Goal: Navigation & Orientation: Find specific page/section

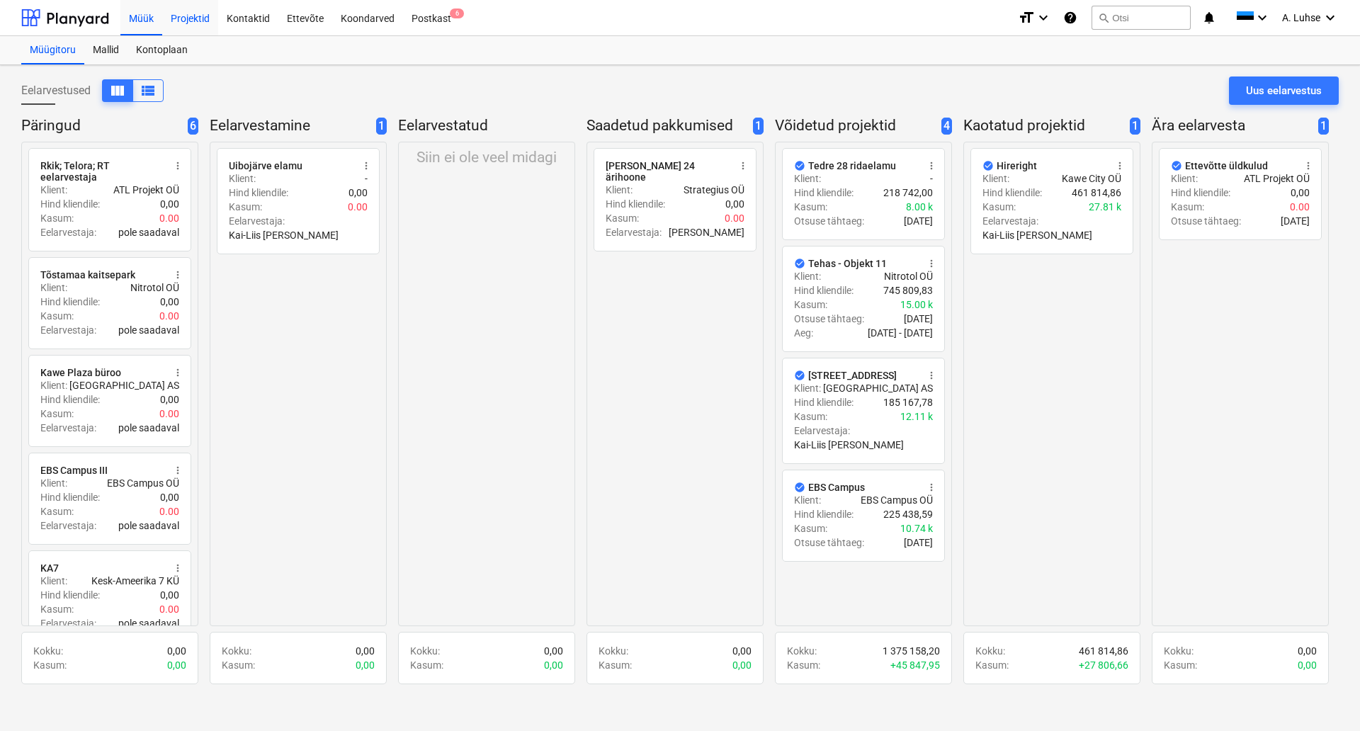
click at [215, 16] on div "Projektid" at bounding box center [190, 17] width 56 height 36
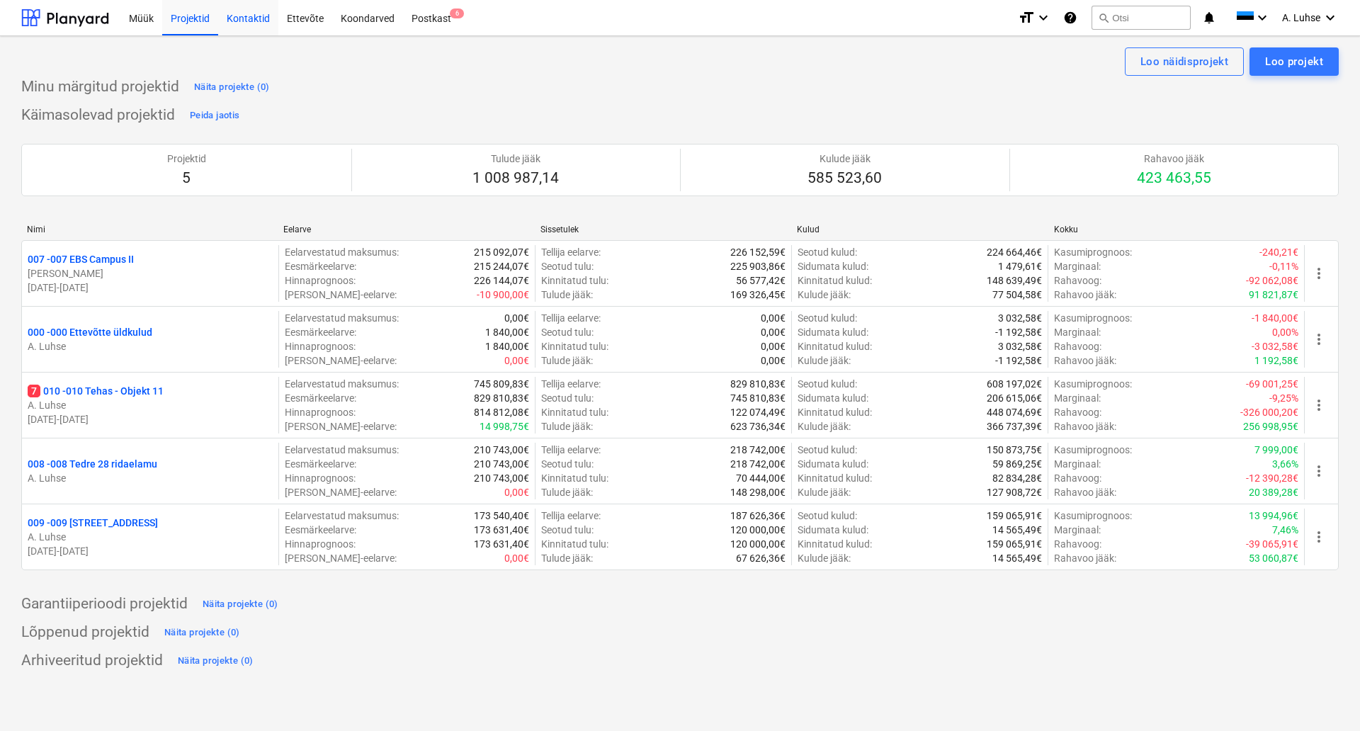
click at [235, 21] on div "Kontaktid" at bounding box center [248, 17] width 60 height 36
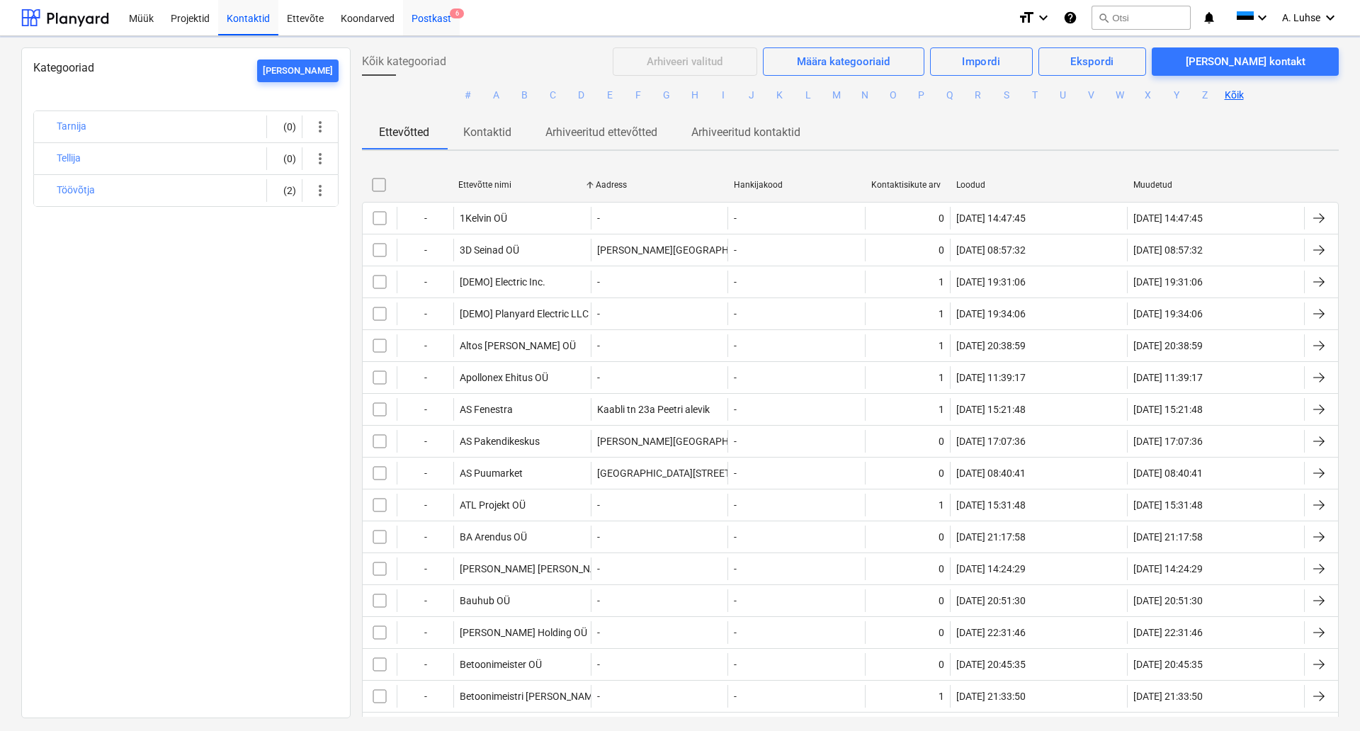
click at [433, 18] on div "Postkast 6" at bounding box center [431, 17] width 57 height 36
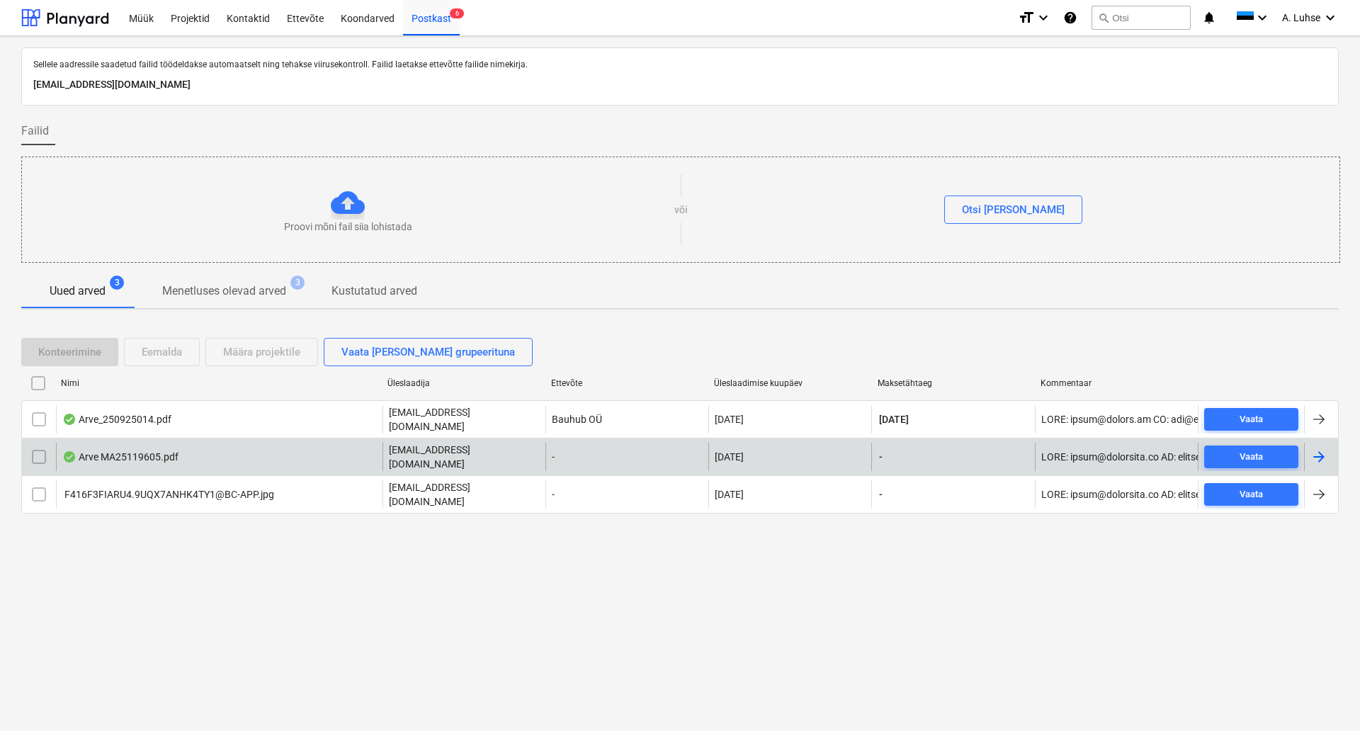
click at [271, 451] on div "Arve MA25119605.pdf" at bounding box center [219, 457] width 326 height 28
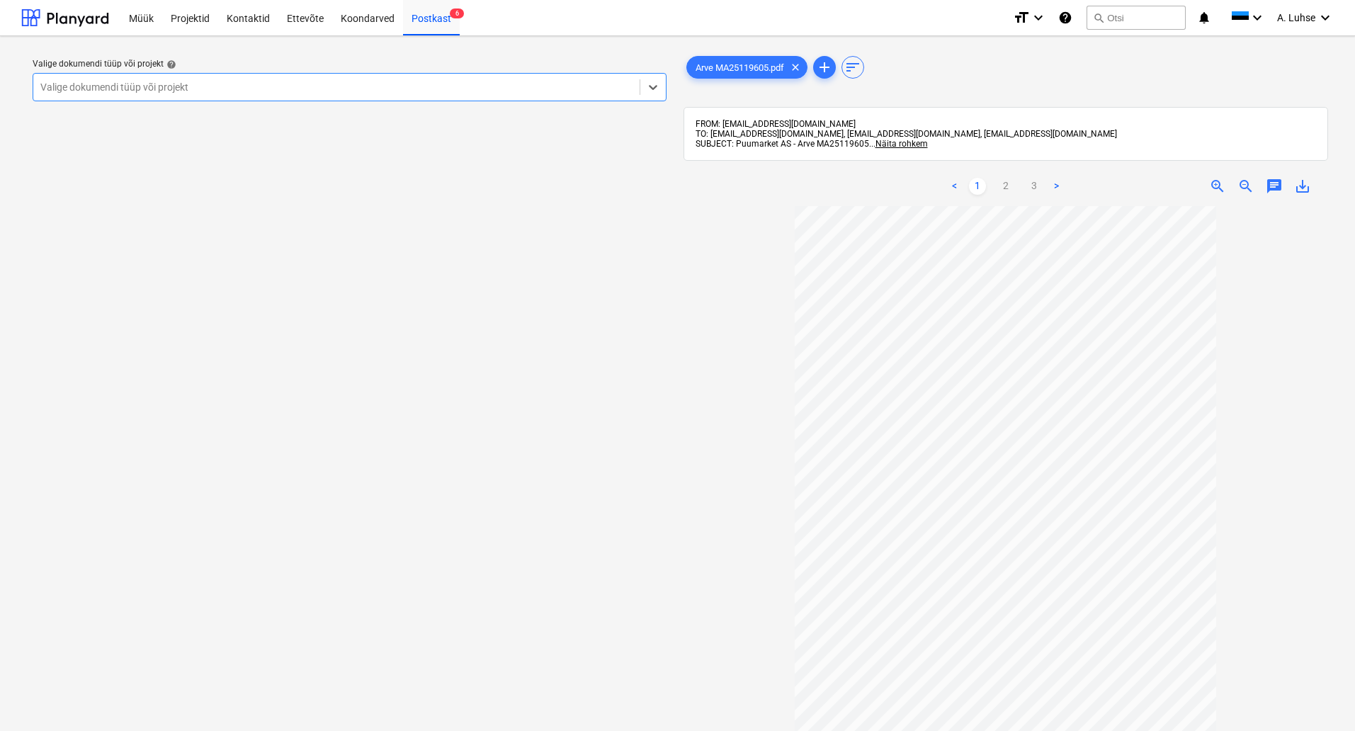
click at [470, 86] on div at bounding box center [336, 87] width 592 height 14
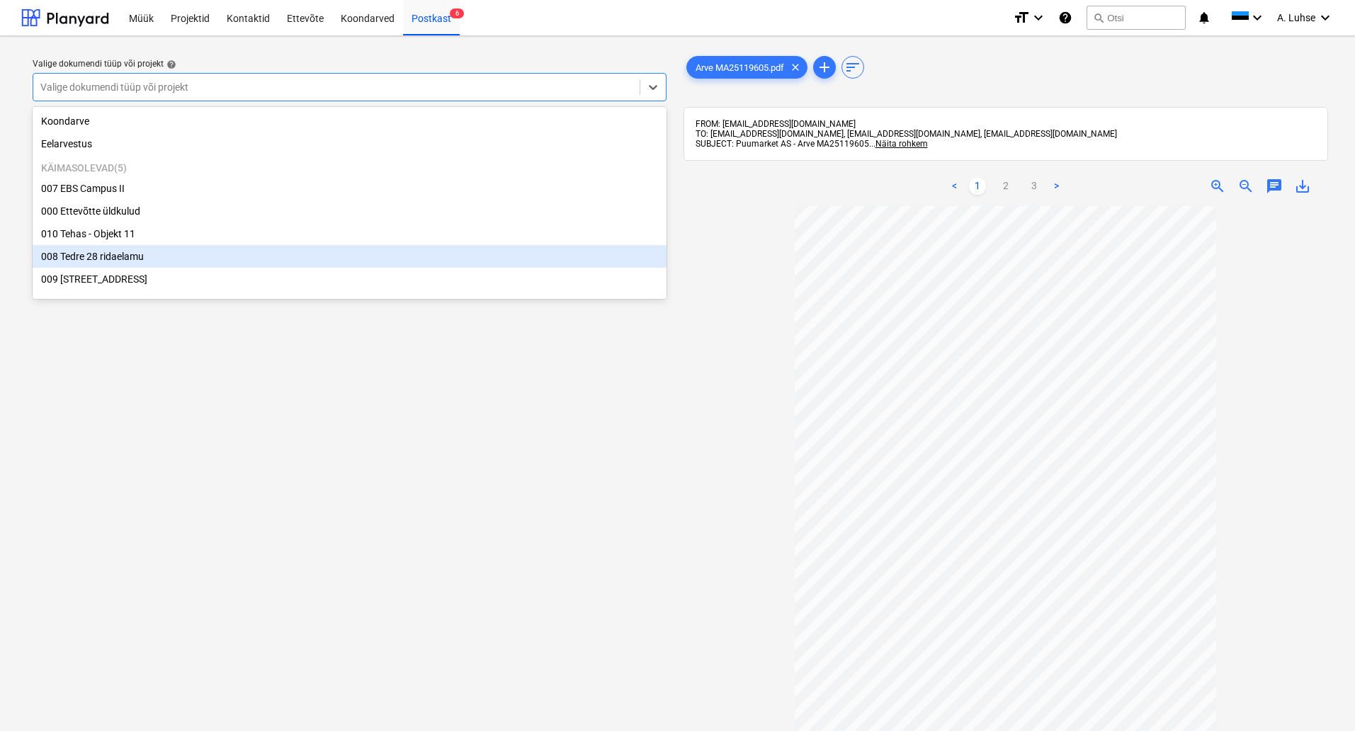
click at [444, 263] on div "008 Tedre 28 ridaelamu" at bounding box center [350, 256] width 634 height 23
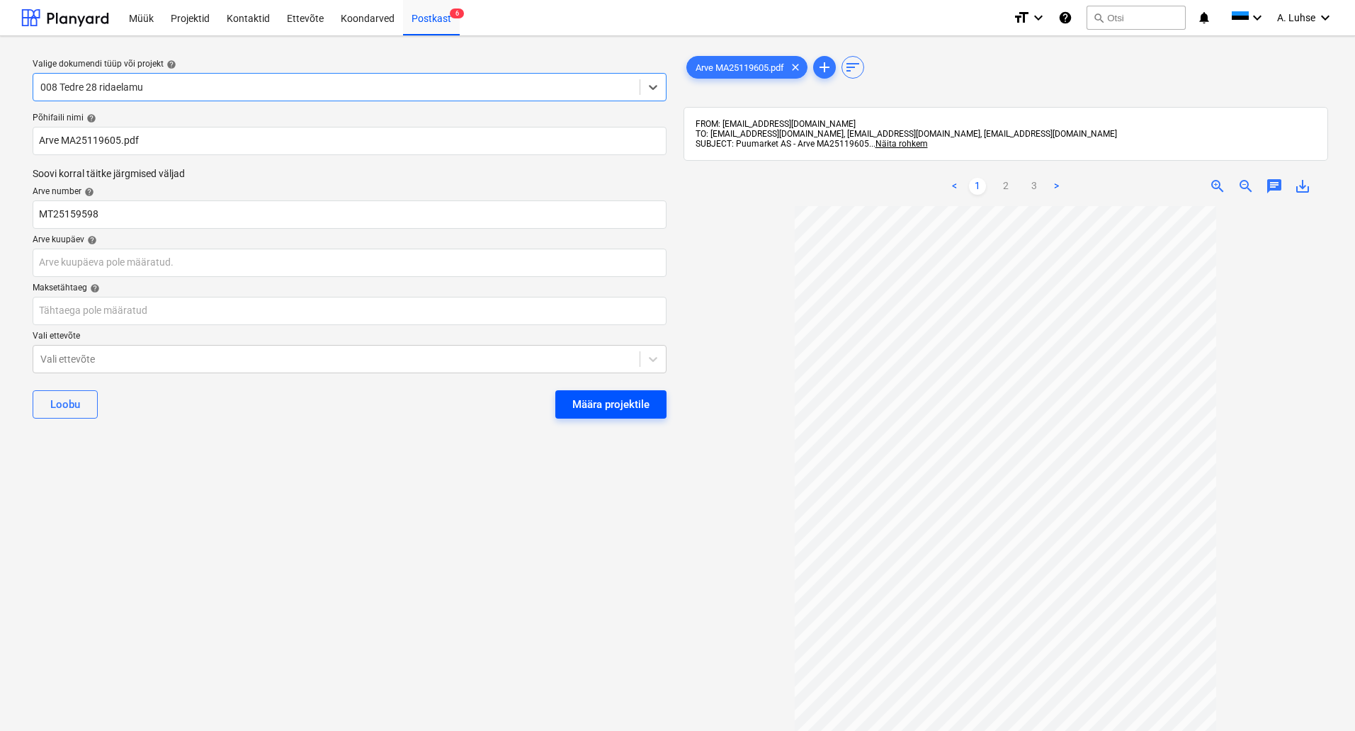
click at [605, 408] on div "Määra projektile" at bounding box center [610, 404] width 77 height 18
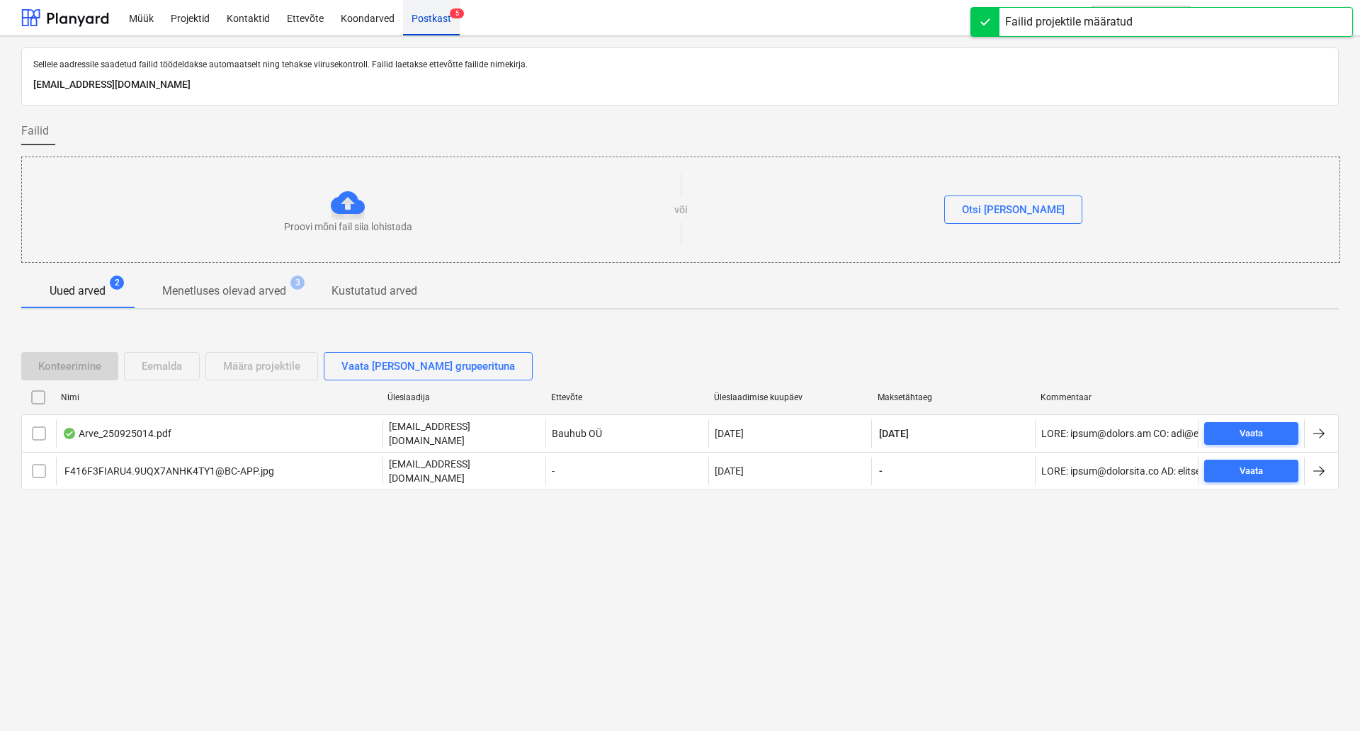
click at [438, 25] on div "Postkast 5" at bounding box center [431, 17] width 57 height 36
click at [314, 19] on div "Ettevõte" at bounding box center [305, 17] width 54 height 36
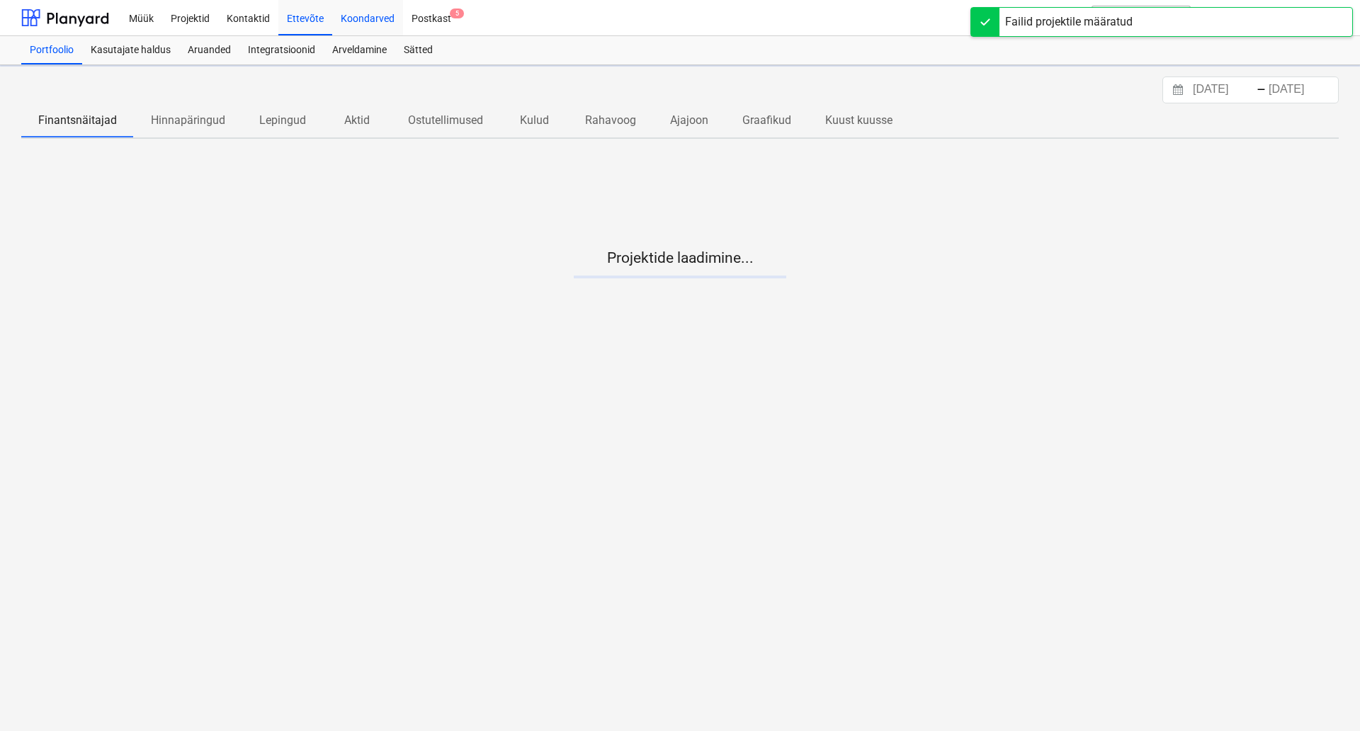
click at [355, 16] on div "Koondarved" at bounding box center [367, 17] width 71 height 36
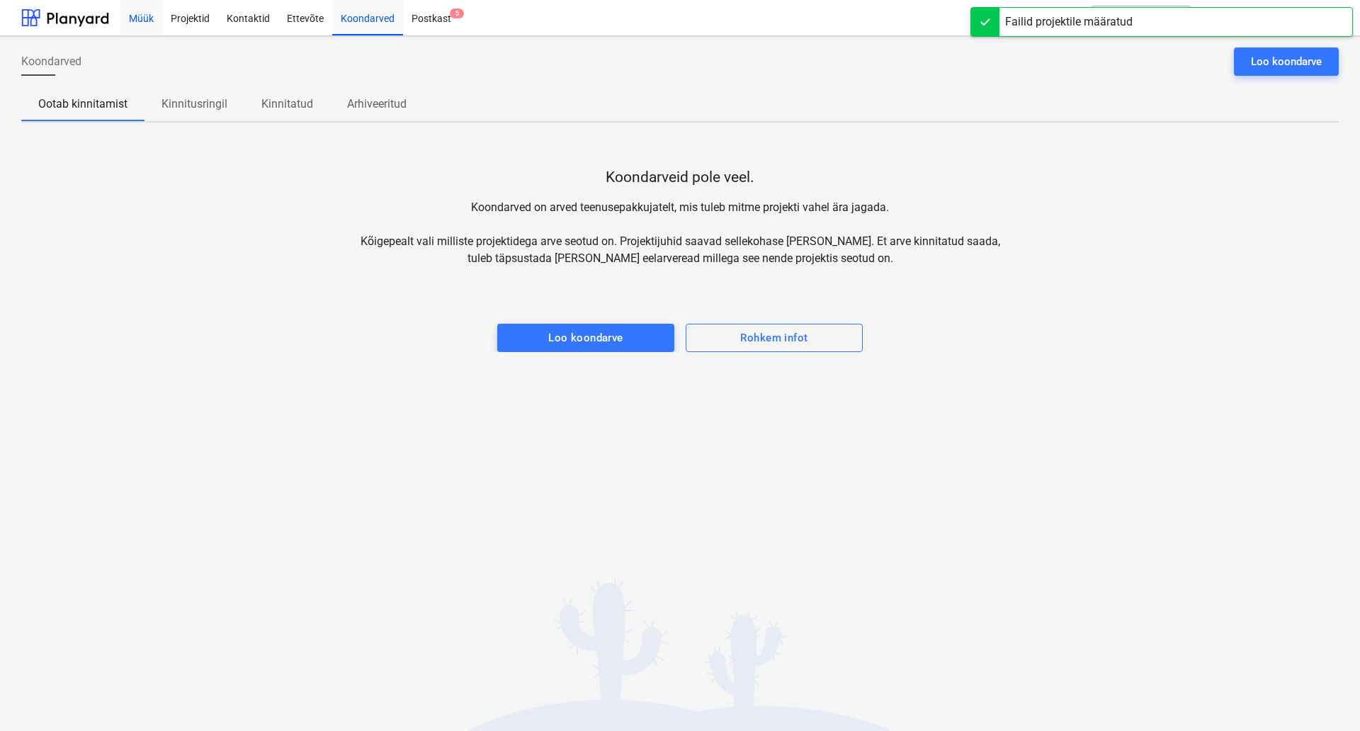
click at [125, 23] on div "Müük" at bounding box center [141, 17] width 42 height 36
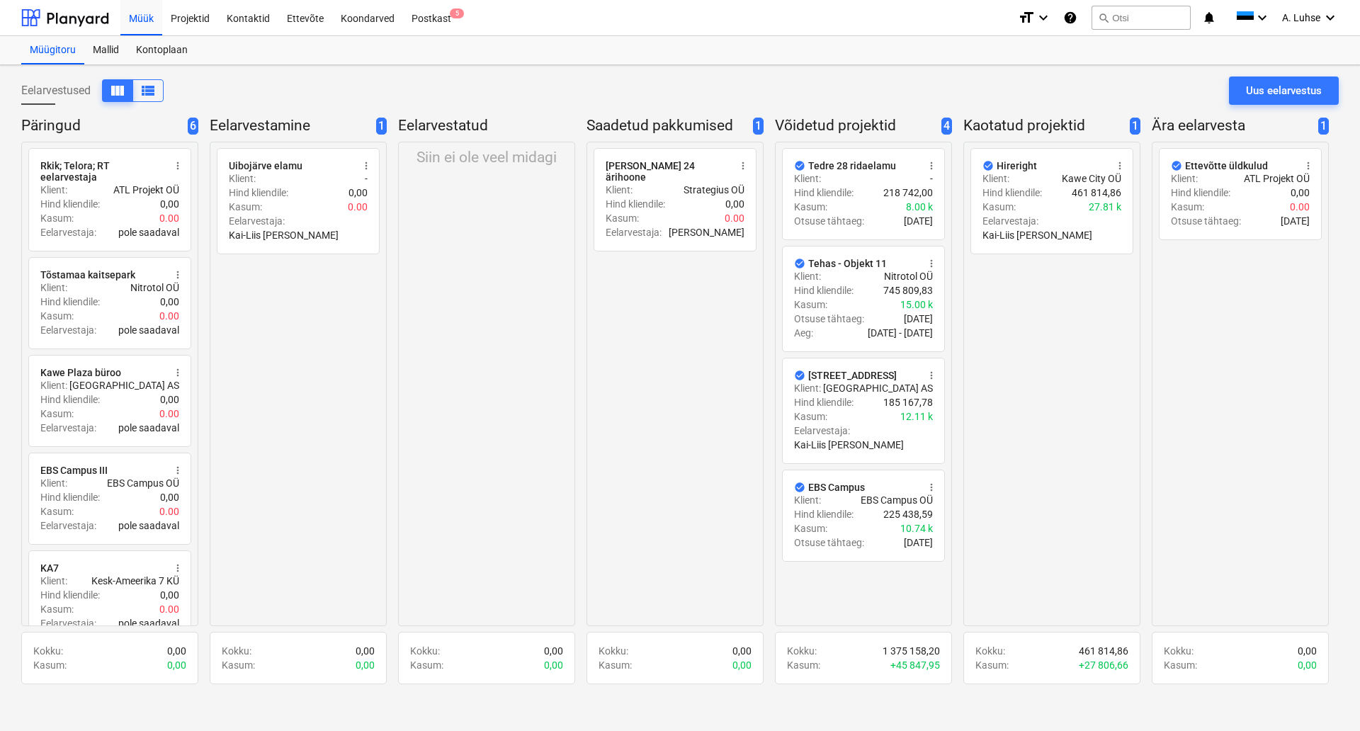
click at [445, 237] on div "Siin ei ole veel midagi" at bounding box center [486, 384] width 177 height 484
click at [183, 13] on div "Projektid" at bounding box center [190, 17] width 56 height 36
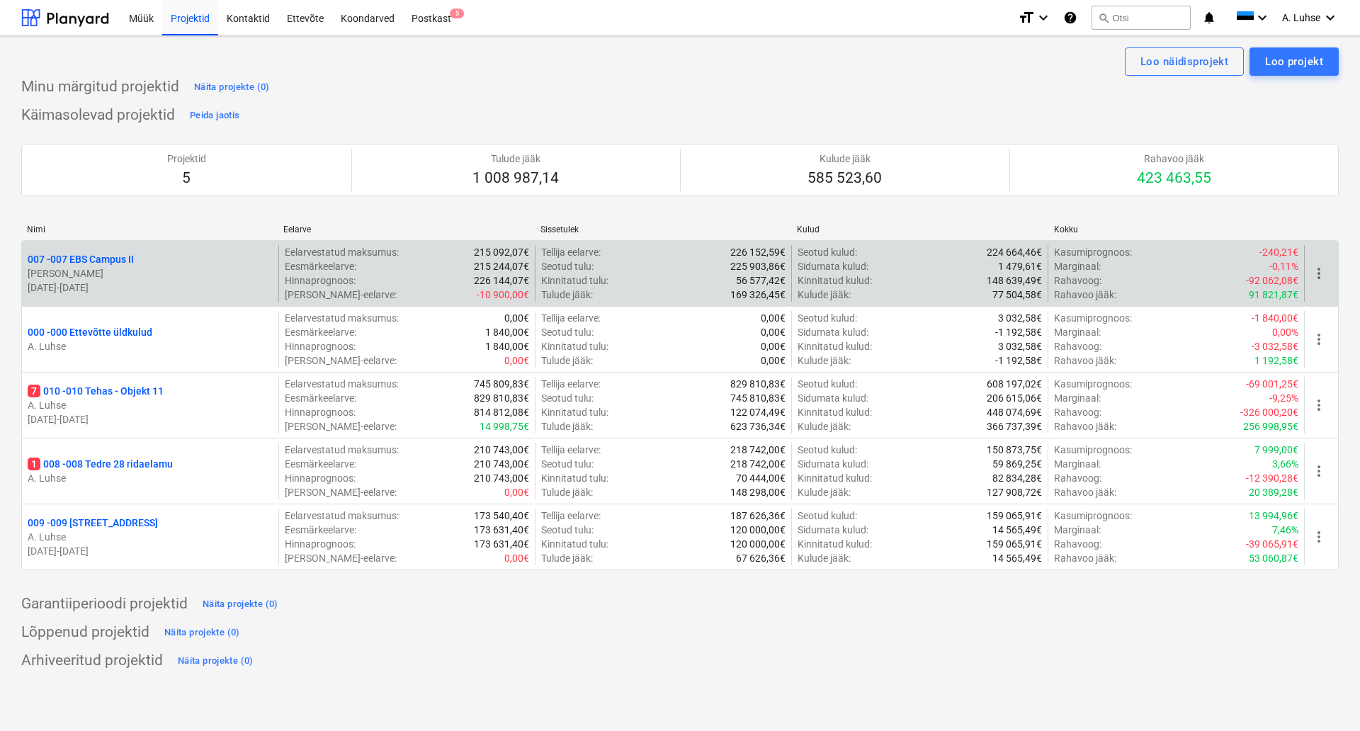
click at [120, 261] on p "007 - 007 EBS Campus II" at bounding box center [81, 259] width 106 height 14
